Goal: Task Accomplishment & Management: Use online tool/utility

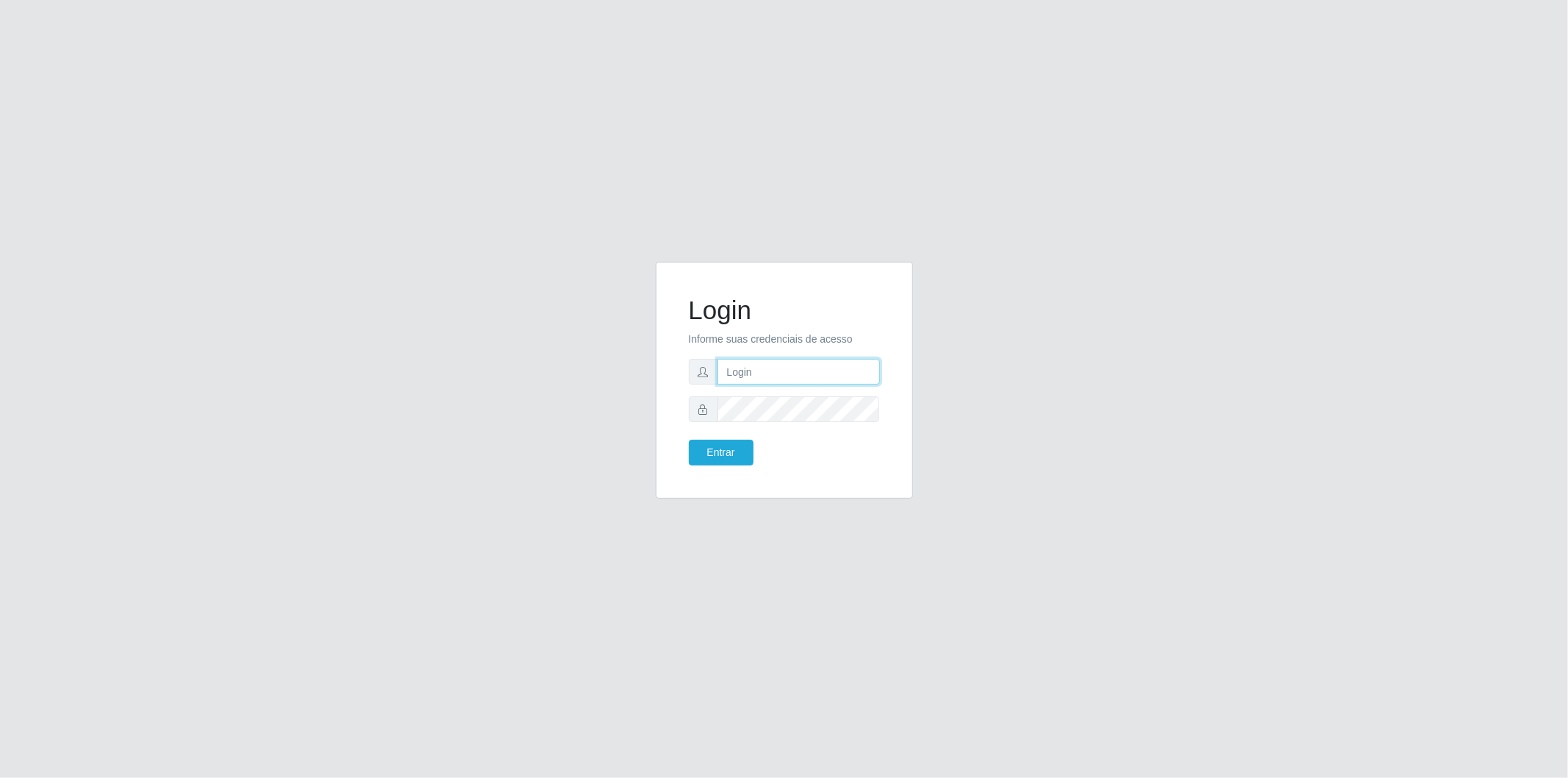
click at [759, 368] on input "text" at bounding box center [799, 371] width 162 height 25
type input "[EMAIL_ADDRESS][PERSON_NAME][DOMAIN_NAME]"
click at [713, 459] on button "Entrar" at bounding box center [721, 452] width 65 height 25
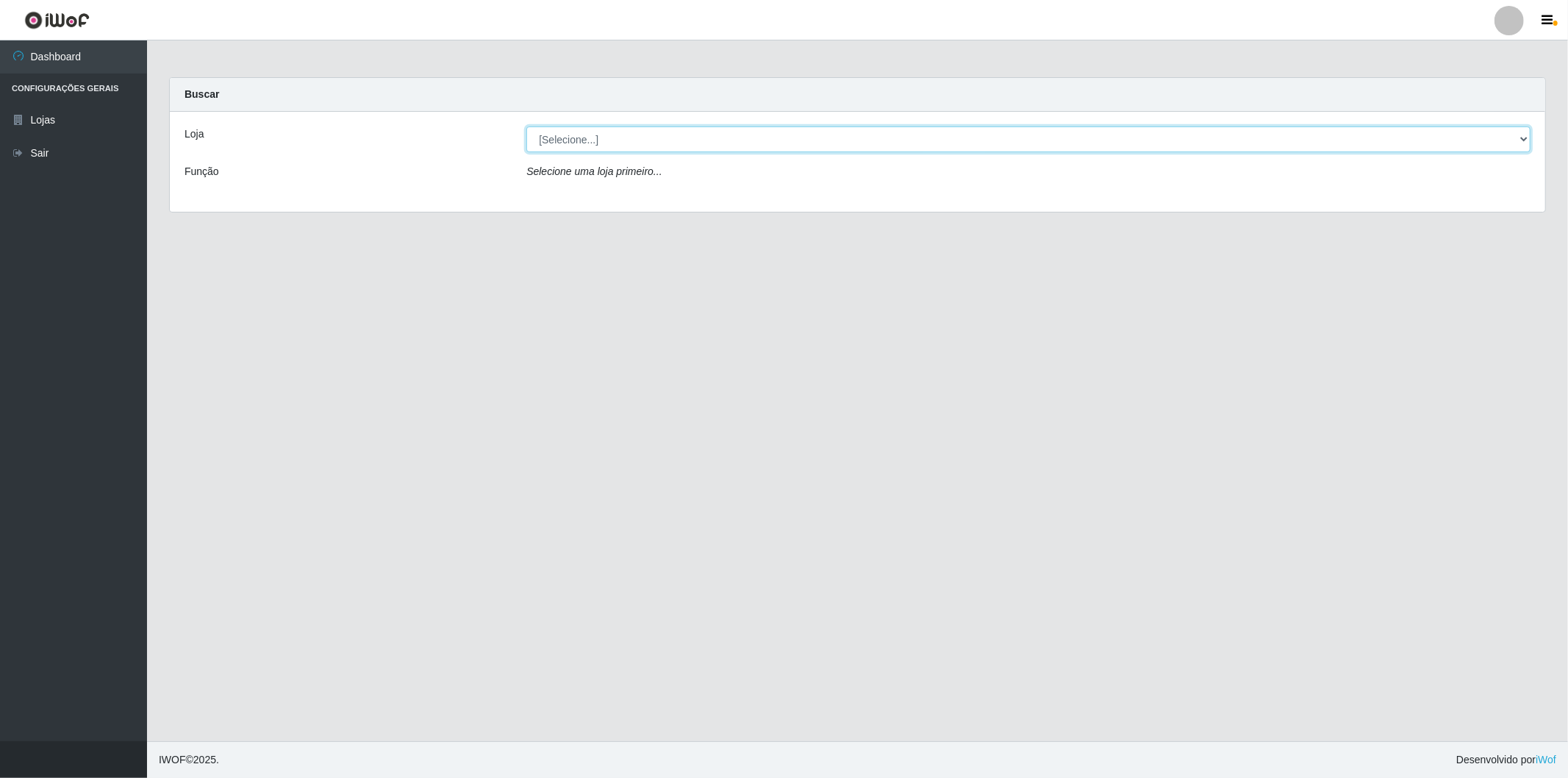
click at [1523, 140] on select "[Selecione...] BomQueSó Agreste - Loja 2" at bounding box center [1028, 139] width 1004 height 25
select select "214"
click at [526, 126] on select "[Selecione...] BomQueSó Agreste - Loja 2" at bounding box center [1028, 139] width 1004 height 25
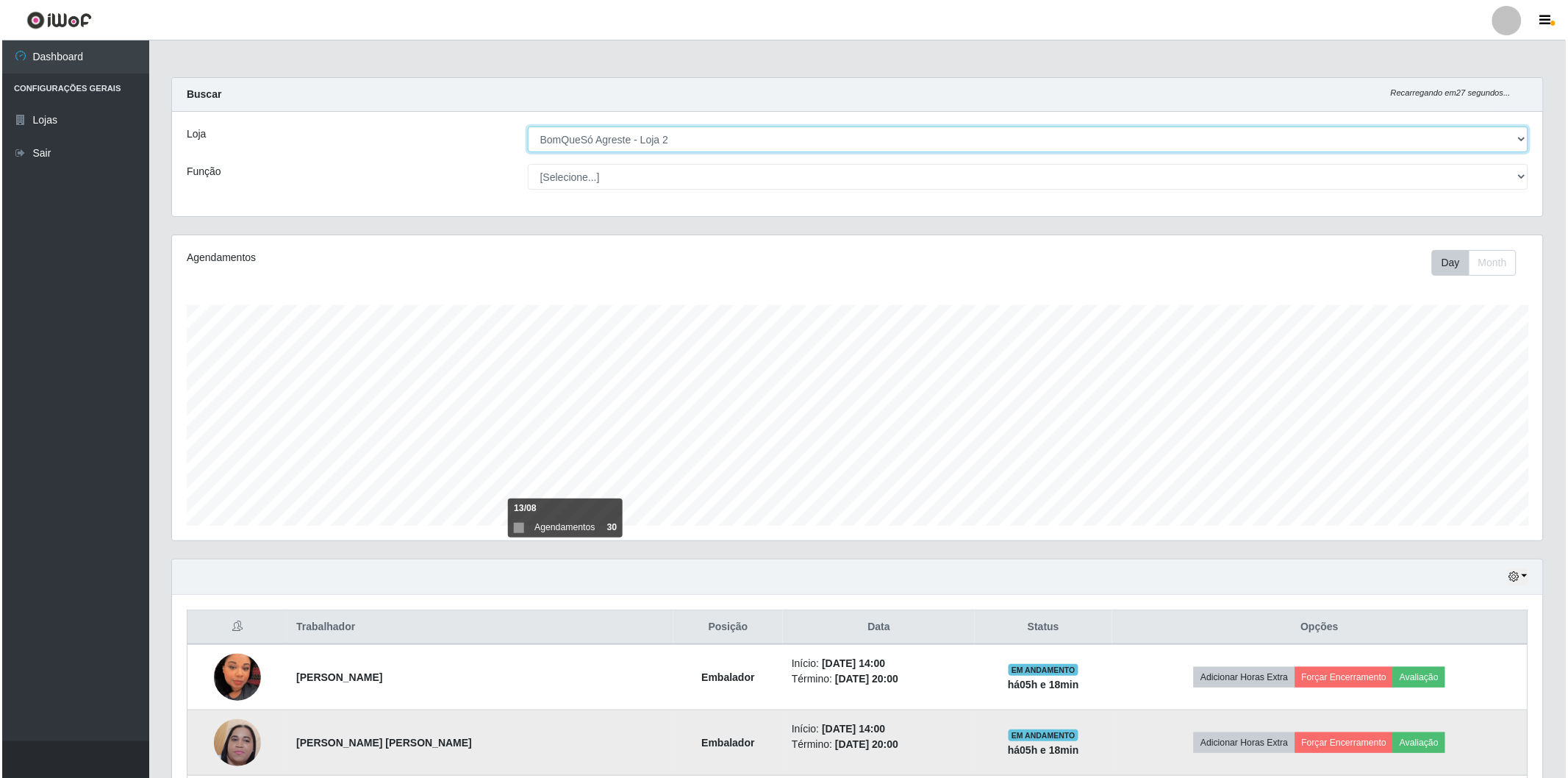
scroll to position [133, 0]
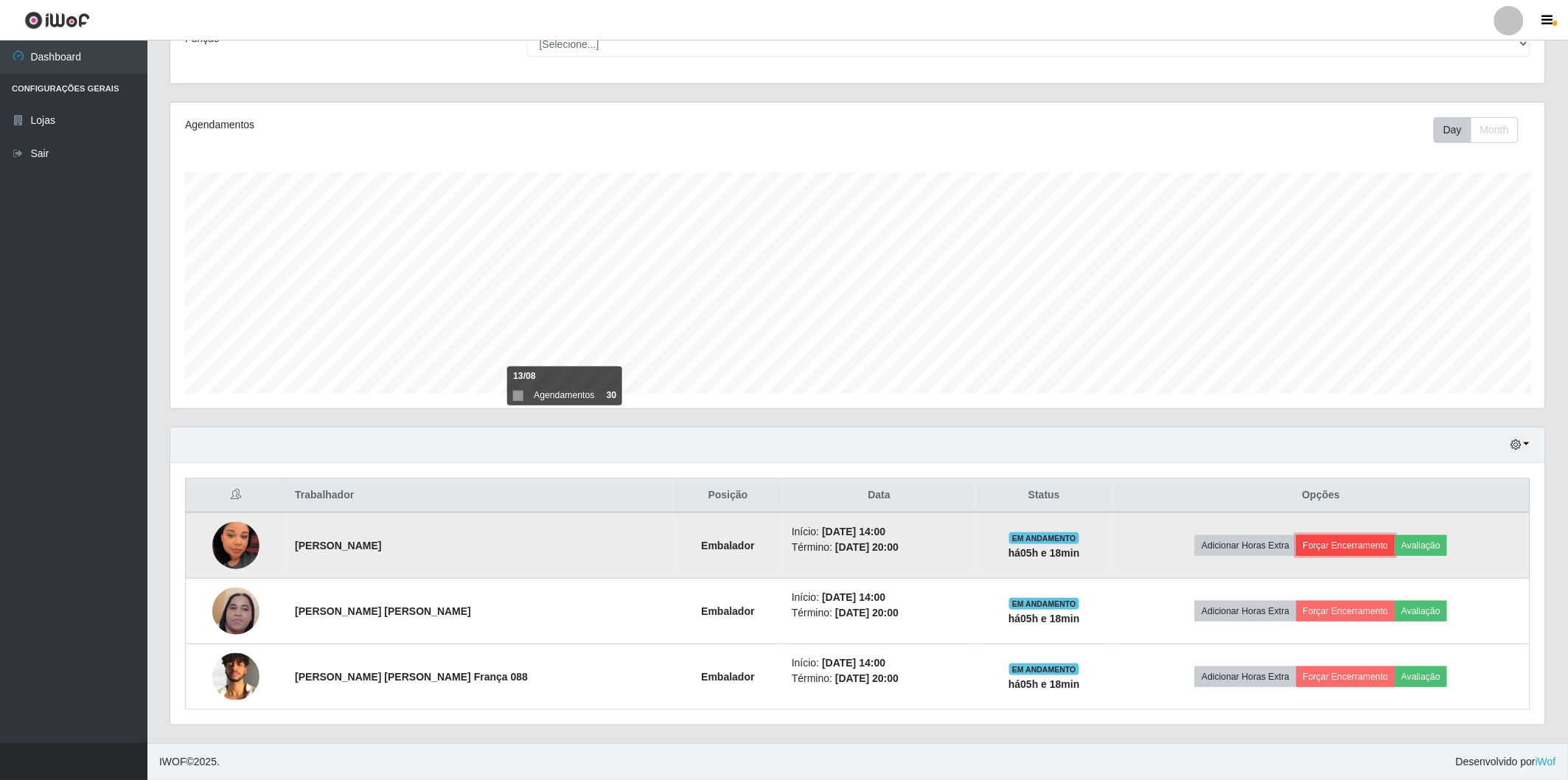
click at [1342, 542] on button "Forçar Encerramento" at bounding box center [1346, 545] width 99 height 21
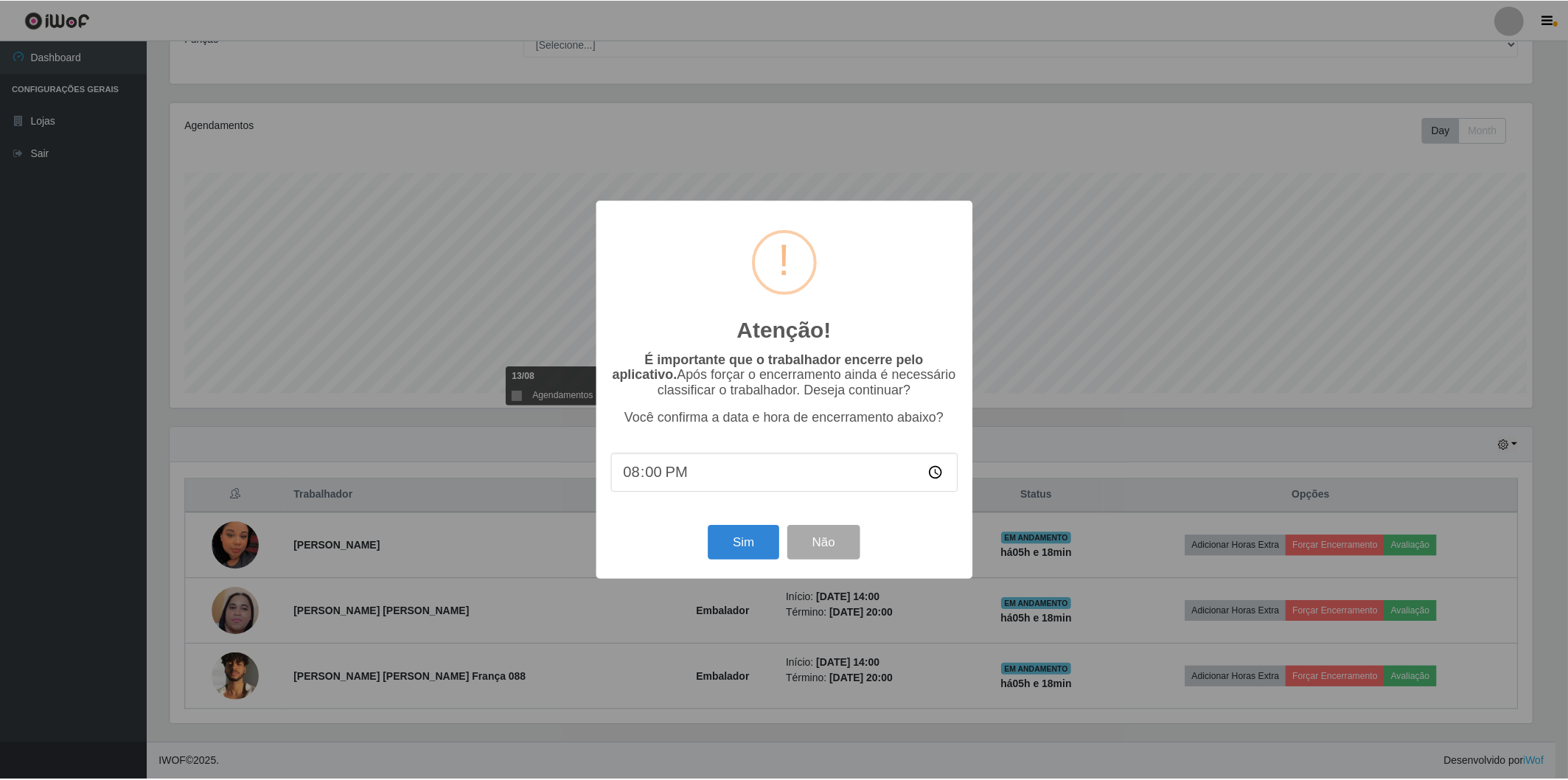
scroll to position [305, 1366]
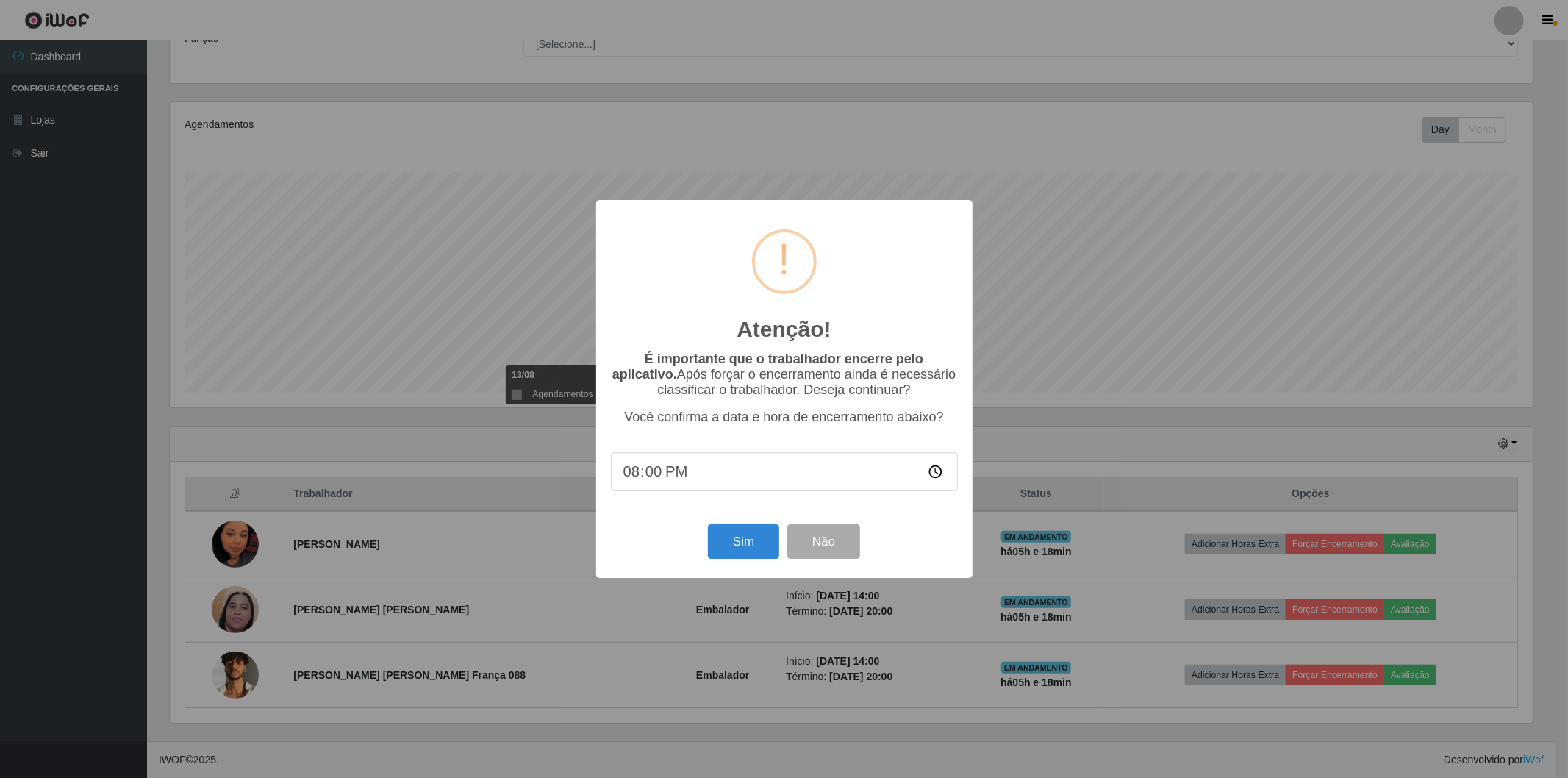
click at [671, 464] on input "20:00" at bounding box center [784, 471] width 347 height 39
type input "19:02"
type input "19:18"
click at [752, 542] on button "Sim" at bounding box center [743, 542] width 72 height 35
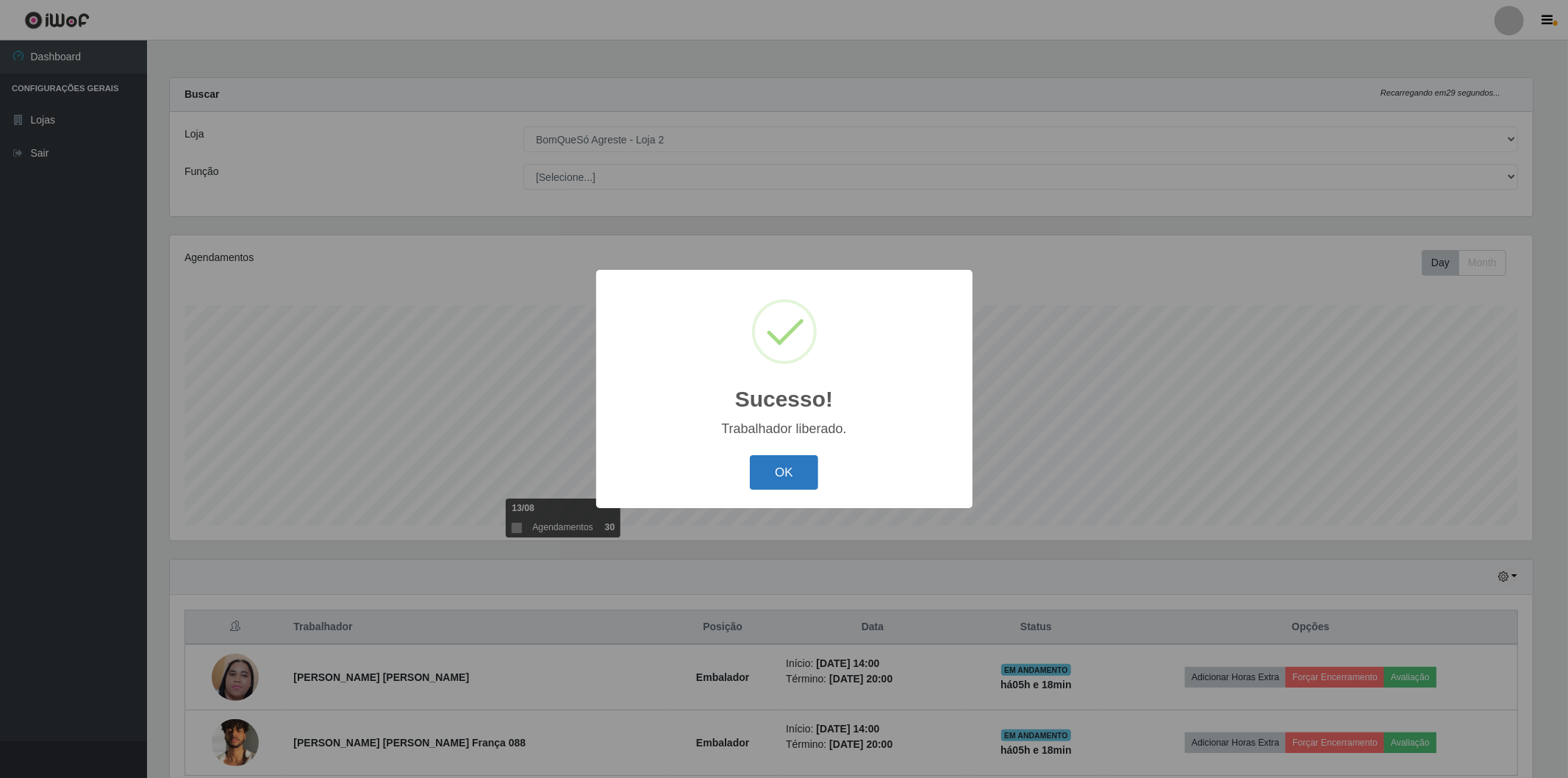
click at [800, 475] on button "OK" at bounding box center [784, 472] width 69 height 35
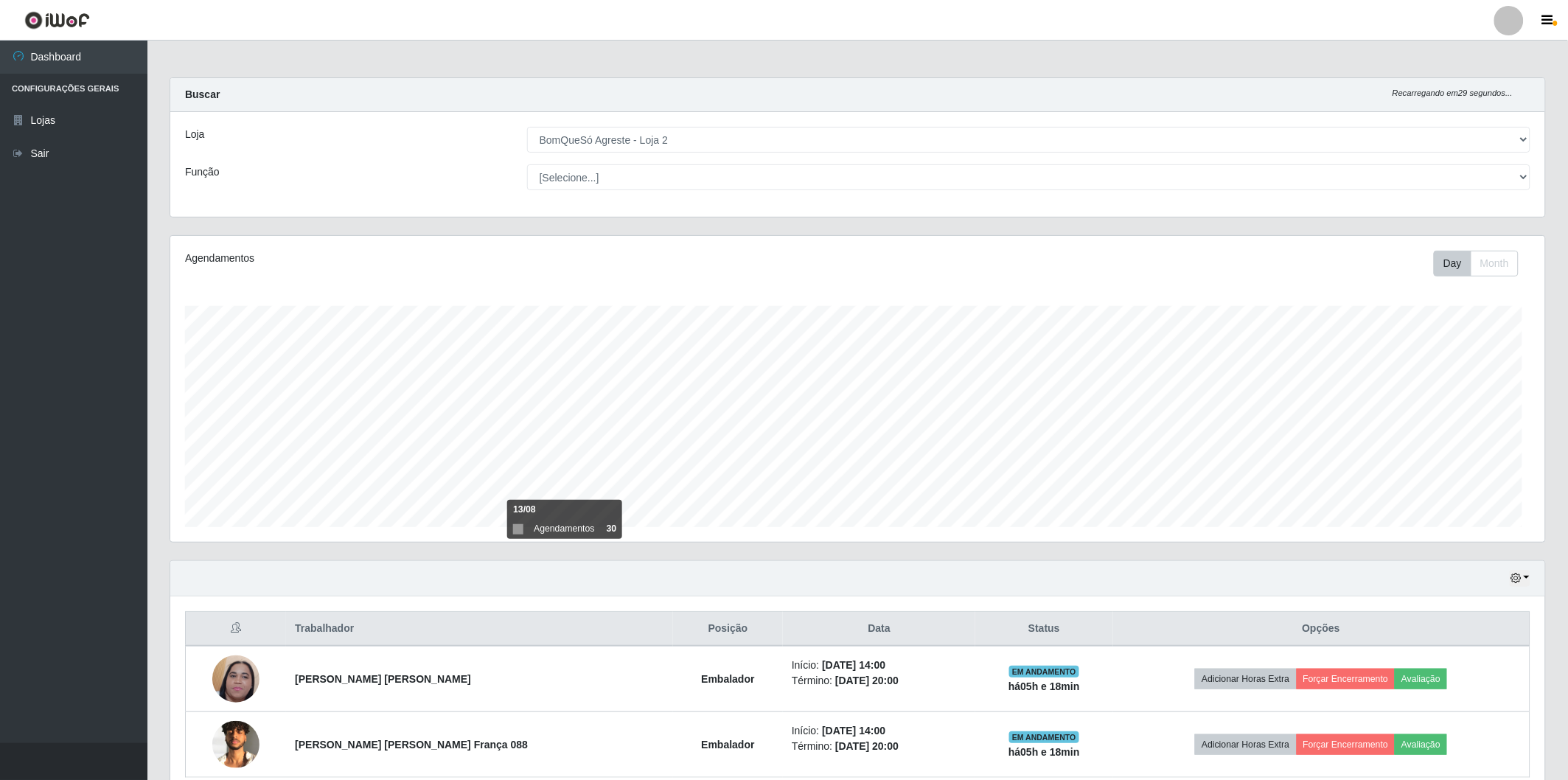
scroll to position [305, 1375]
